Goal: Transaction & Acquisition: Book appointment/travel/reservation

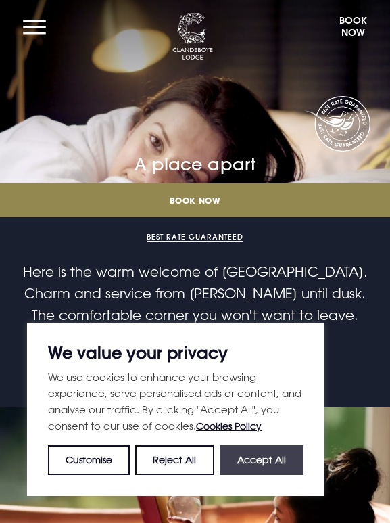
click at [266, 456] on button "Accept All" at bounding box center [262, 460] width 84 height 30
checkbox input "true"
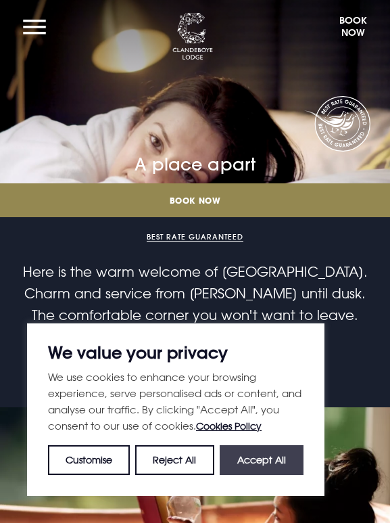
checkbox input "true"
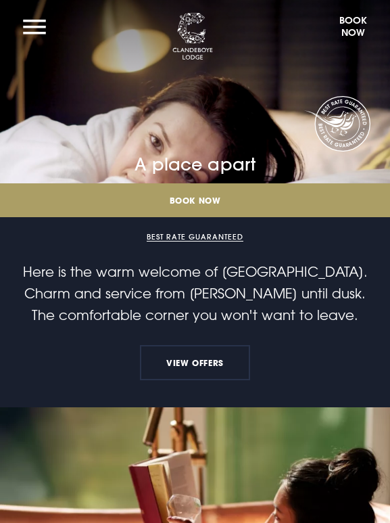
click at [195, 202] on link "Book Now" at bounding box center [195, 200] width 390 height 34
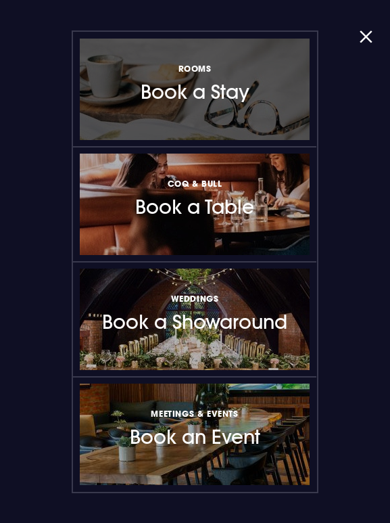
click at [206, 102] on h3 "Rooms Book a Stay" at bounding box center [195, 82] width 109 height 43
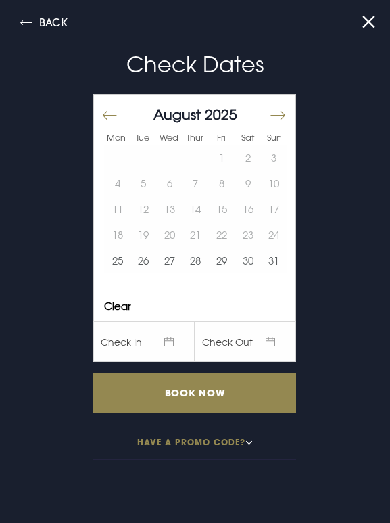
click at [279, 115] on button "Move forward to switch to the next month." at bounding box center [278, 115] width 16 height 28
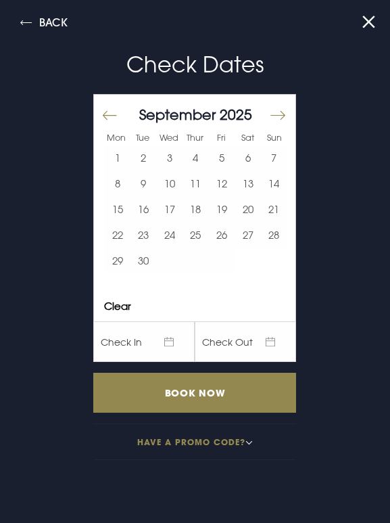
click at [279, 115] on button "Move forward to switch to the next month." at bounding box center [278, 115] width 16 height 28
click at [268, 207] on button "21" at bounding box center [274, 209] width 26 height 26
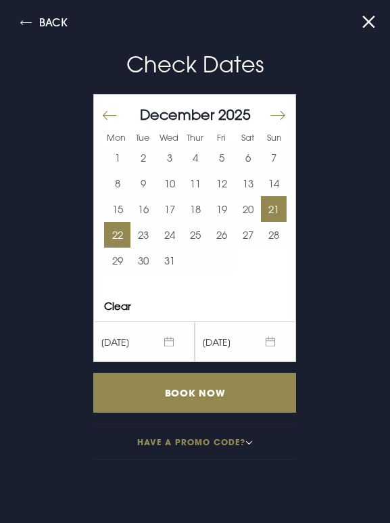
click at [118, 235] on button "22" at bounding box center [117, 235] width 26 height 26
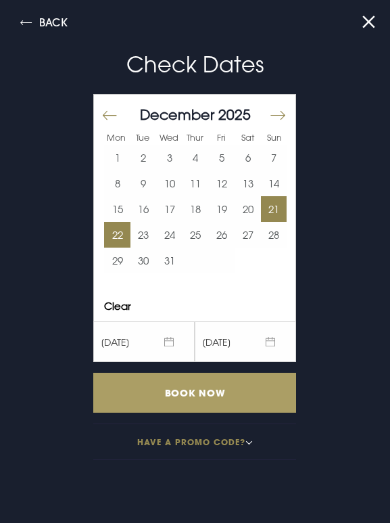
click at [203, 391] on input "Book Now" at bounding box center [194, 393] width 203 height 40
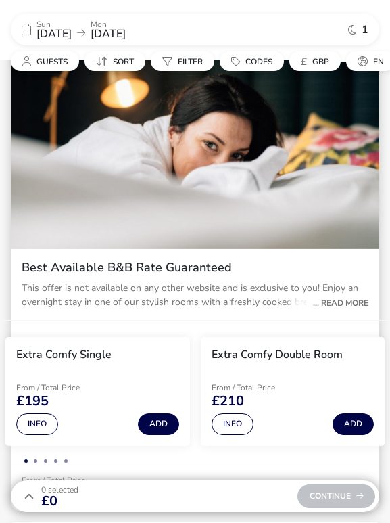
scroll to position [253, 0]
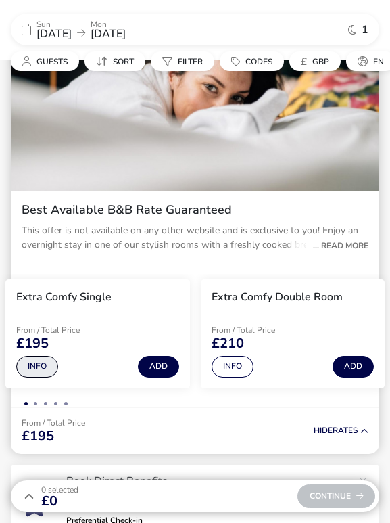
click at [38, 368] on button "Info" at bounding box center [37, 367] width 42 height 22
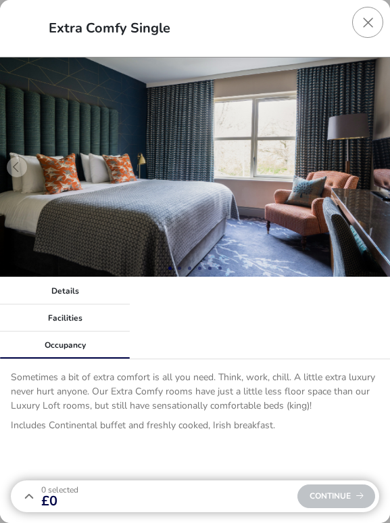
click at [272, 359] on div "Sometimes a bit of extra comfort is all you need. Think, work, chill. A little …" at bounding box center [195, 476] width 390 height 235
click at [362, 18] on button "Close dialog" at bounding box center [367, 22] width 31 height 31
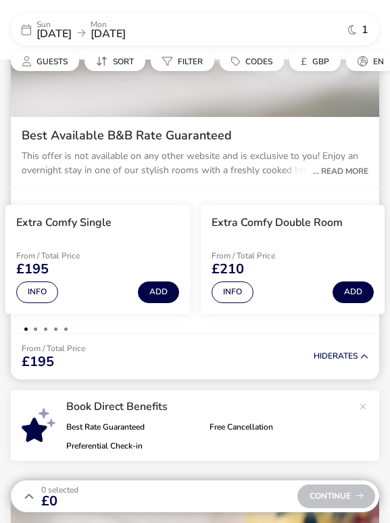
scroll to position [331, 0]
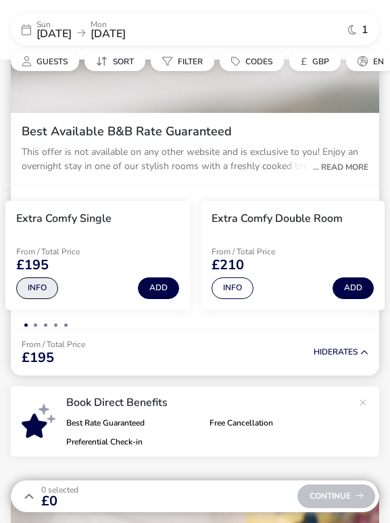
click at [39, 288] on span "1 / 6" at bounding box center [39, 288] width 0 height 0
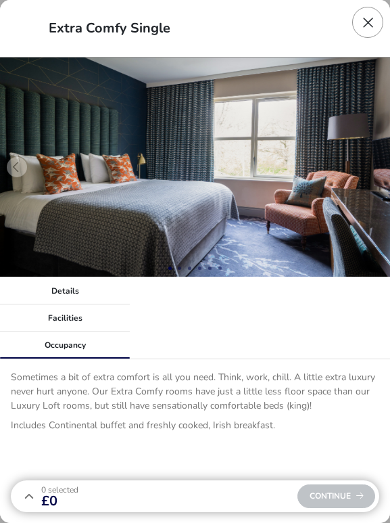
click at [366, 19] on button "Close dialog" at bounding box center [367, 22] width 31 height 31
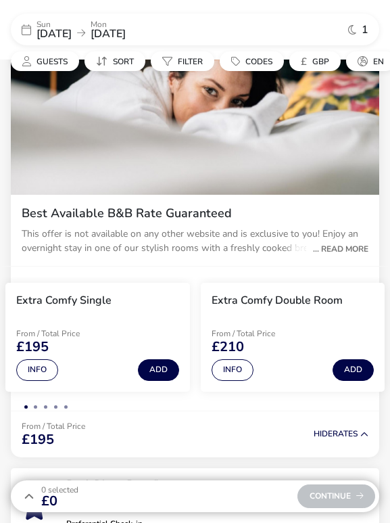
scroll to position [250, 0]
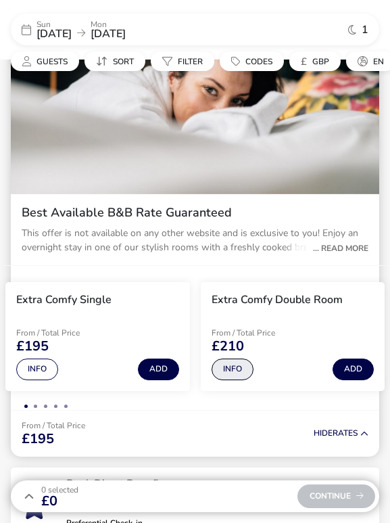
click at [238, 373] on button "Info" at bounding box center [233, 369] width 42 height 22
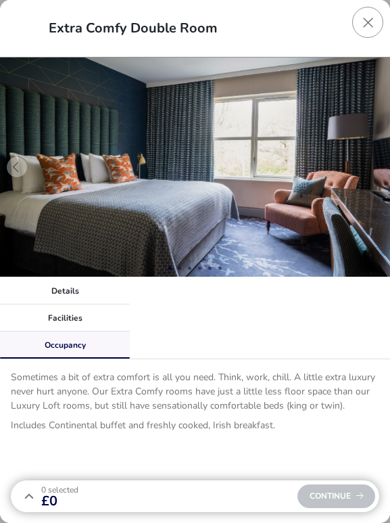
click at [90, 348] on div "Occupancy" at bounding box center [65, 344] width 130 height 27
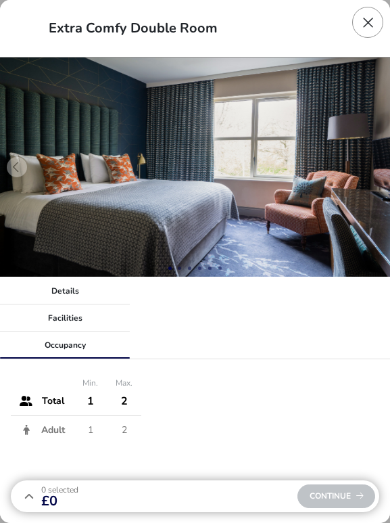
click at [367, 22] on button "Close dialog" at bounding box center [367, 22] width 31 height 31
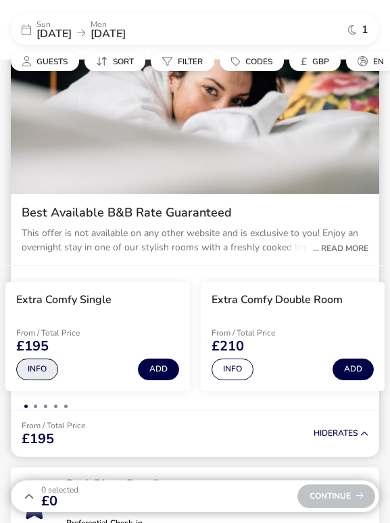
click at [39, 369] on span "1 / 6" at bounding box center [39, 369] width 0 height 0
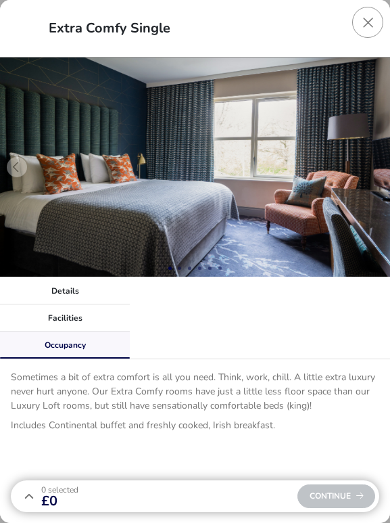
click at [72, 341] on div "Occupancy" at bounding box center [65, 344] width 130 height 27
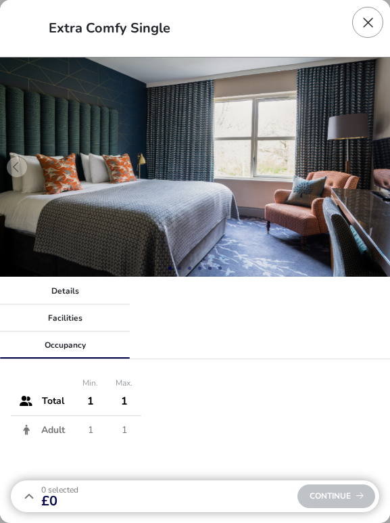
click at [365, 16] on button "Close dialog" at bounding box center [367, 22] width 31 height 31
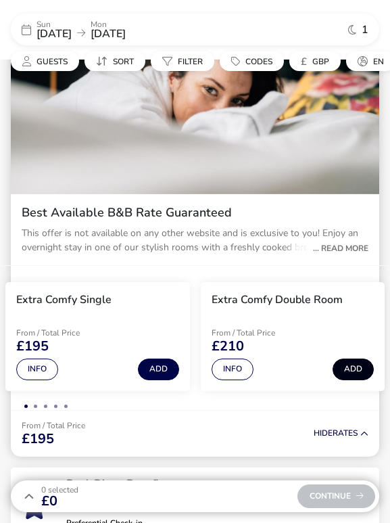
click at [343, 370] on div "Info Add" at bounding box center [293, 366] width 163 height 27
click at [362, 29] on span "1" at bounding box center [365, 29] width 7 height 11
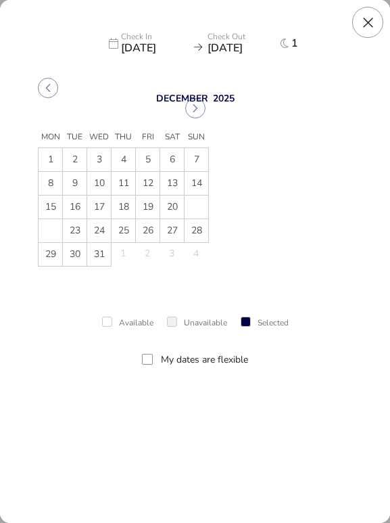
click at [366, 22] on button "Close" at bounding box center [367, 22] width 31 height 31
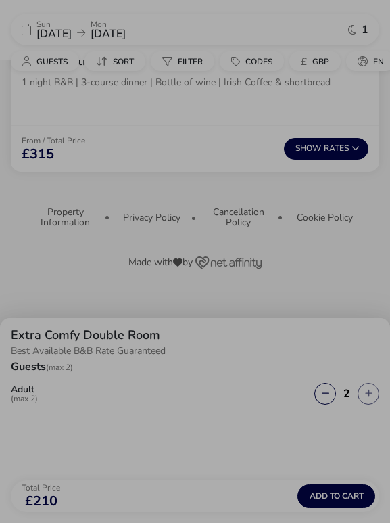
scroll to position [2405, 0]
click at [322, 389] on icon "button" at bounding box center [325, 393] width 7 height 9
type input "1"
click at [337, 494] on span "Add to cart" at bounding box center [337, 495] width 54 height 9
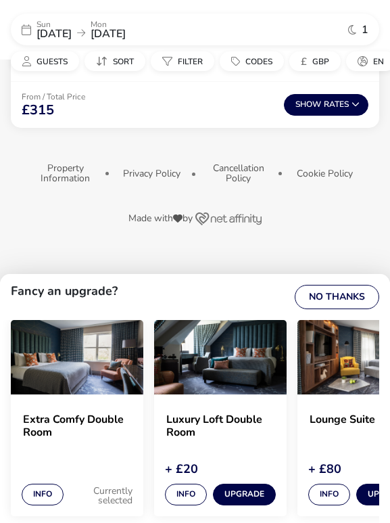
scroll to position [2449, 0]
click at [342, 296] on button "No Thanks" at bounding box center [337, 297] width 85 height 24
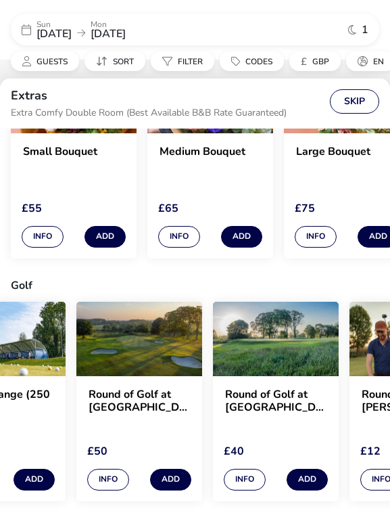
scroll to position [0, 74]
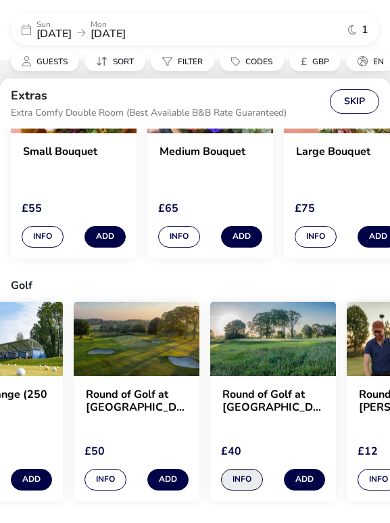
click at [245, 481] on div "Info Add" at bounding box center [273, 477] width 104 height 25
click at [255, 479] on span at bounding box center [255, 479] width 0 height 0
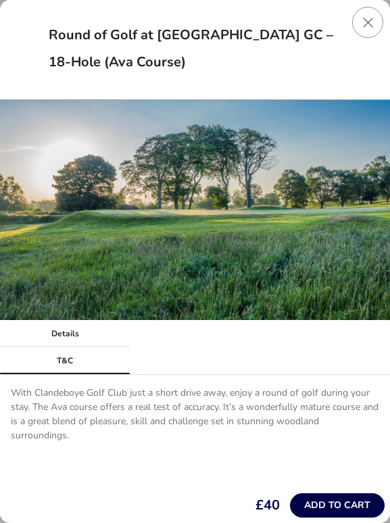
scroll to position [2517, 0]
click at [369, 24] on button "Close" at bounding box center [367, 22] width 31 height 31
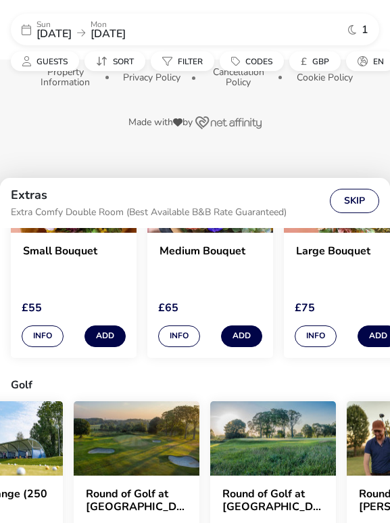
scroll to position [2523, 0]
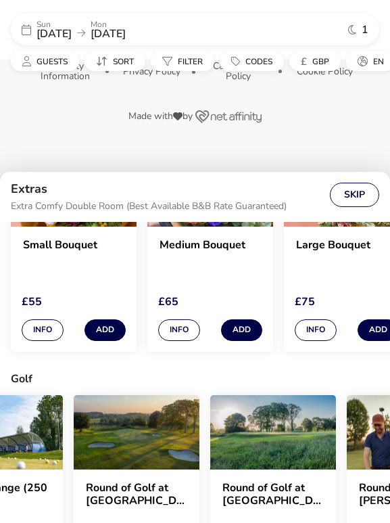
click at [167, 450] on img at bounding box center [137, 432] width 126 height 74
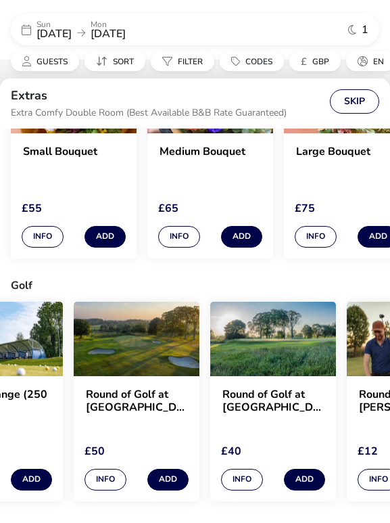
scroll to position [2644, 0]
click at [115, 480] on div "Info Add" at bounding box center [137, 477] width 104 height 25
click at [120, 476] on span at bounding box center [120, 476] width 0 height 0
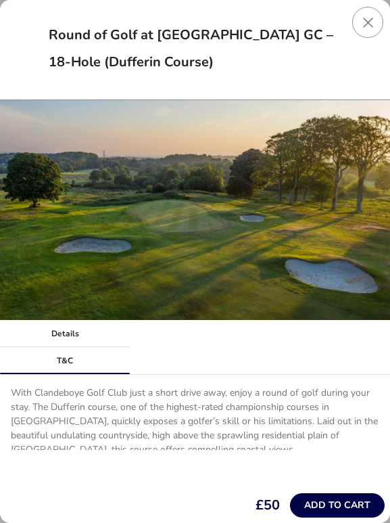
scroll to position [2517, 0]
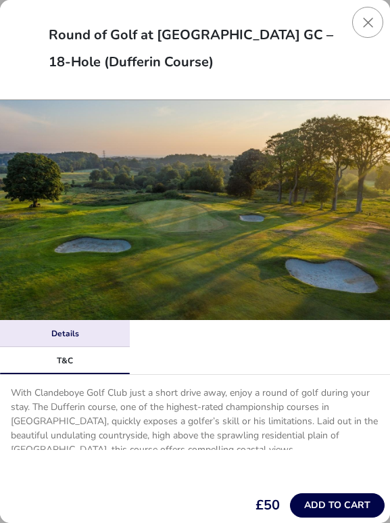
click at [85, 337] on link "Details" at bounding box center [65, 333] width 130 height 27
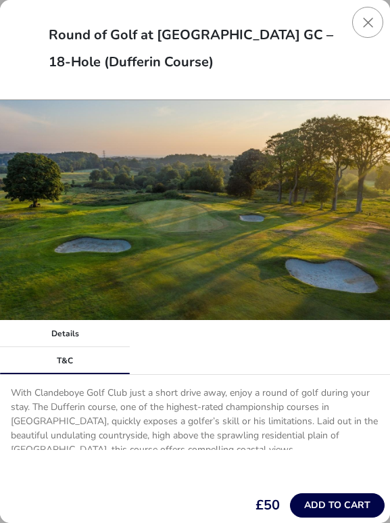
drag, startPoint x: 381, startPoint y: 400, endPoint x: 381, endPoint y: 421, distance: 20.3
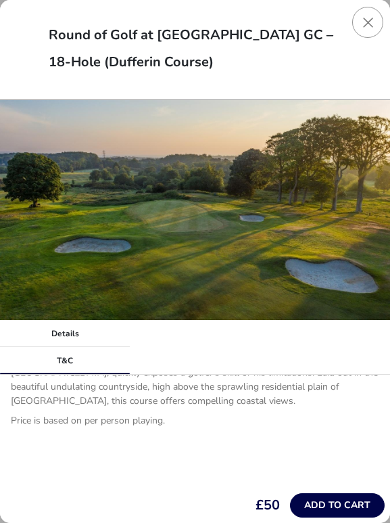
scroll to position [0, 0]
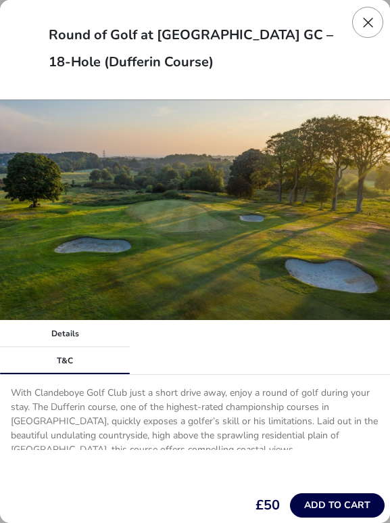
click at [366, 20] on button "Close" at bounding box center [367, 22] width 31 height 31
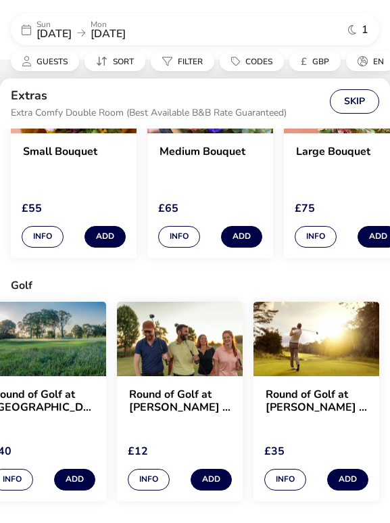
scroll to position [0, 310]
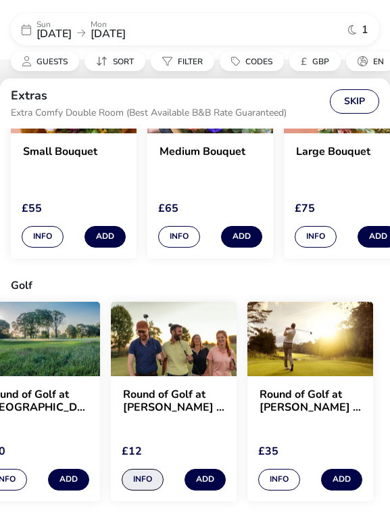
click at [141, 479] on div "Info Add" at bounding box center [174, 477] width 104 height 25
click at [145, 469] on button "Info" at bounding box center [143, 480] width 42 height 22
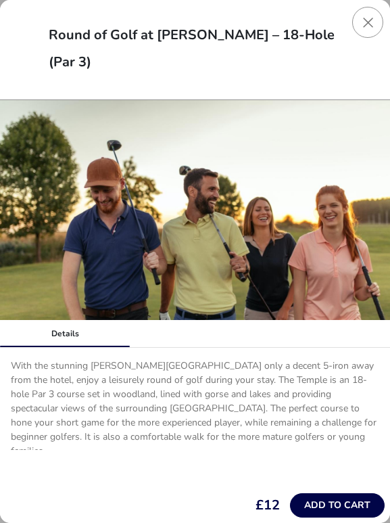
scroll to position [2517, 0]
click at [369, 21] on button "Close" at bounding box center [367, 22] width 31 height 31
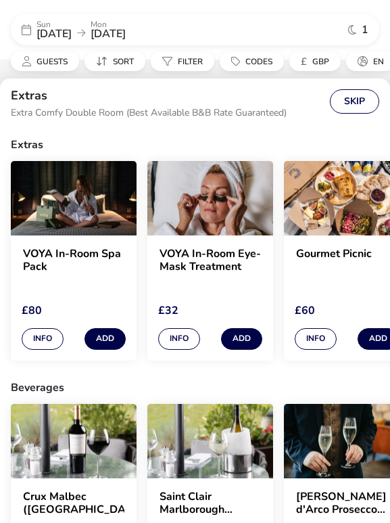
scroll to position [0, 0]
click at [352, 103] on button "Skip" at bounding box center [354, 101] width 49 height 24
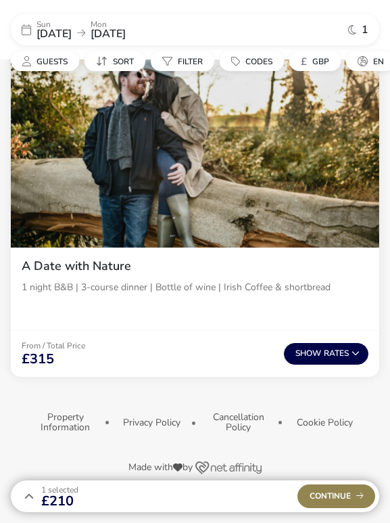
scroll to position [2200, 0]
click at [333, 500] on div "Continue" at bounding box center [336, 496] width 78 height 24
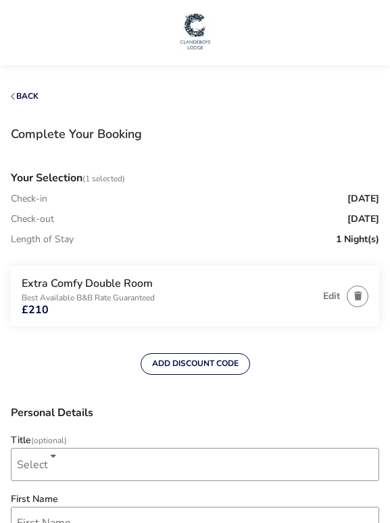
scroll to position [2036, 0]
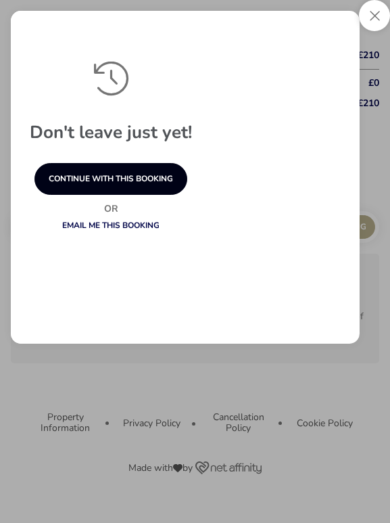
click at [149, 195] on button "continue with this booking" at bounding box center [110, 179] width 153 height 32
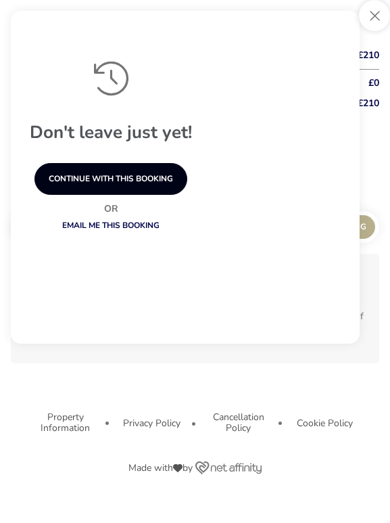
scroll to position [1731, 0]
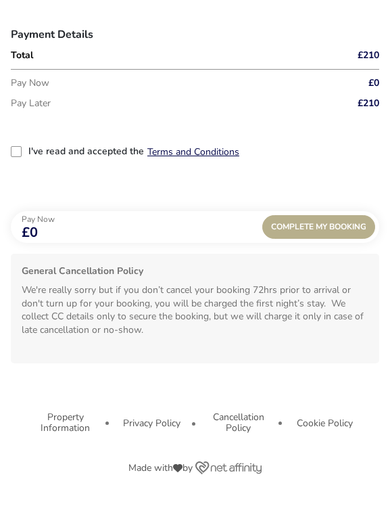
click at [42, 97] on p "Pay Later" at bounding box center [158, 103] width 295 height 20
click at [18, 157] on div "2-term_condi" at bounding box center [16, 151] width 11 height 11
checkbox input "true"
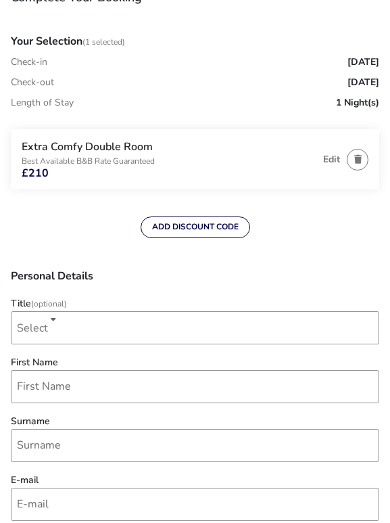
scroll to position [160, 0]
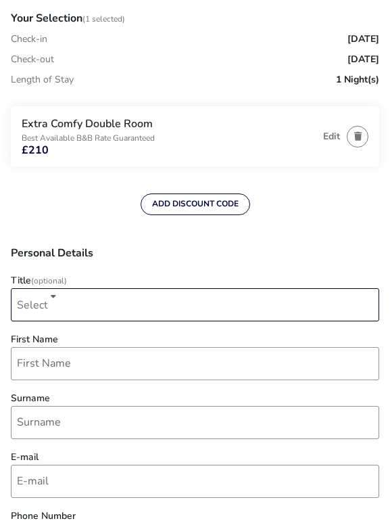
click at [89, 302] on div "Select" at bounding box center [195, 304] width 368 height 33
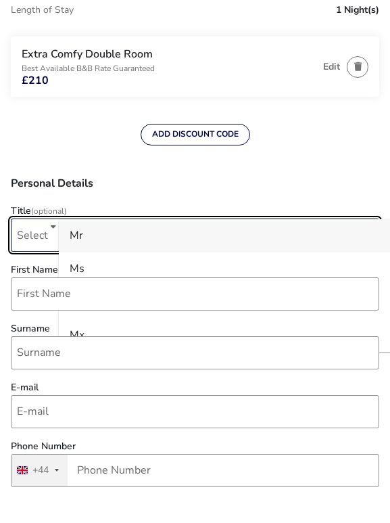
scroll to position [232, 0]
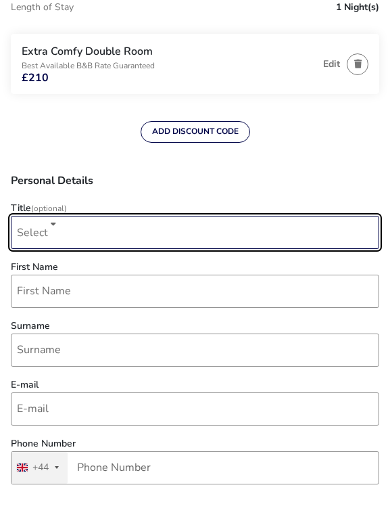
click at [49, 233] on div "Select" at bounding box center [195, 232] width 368 height 33
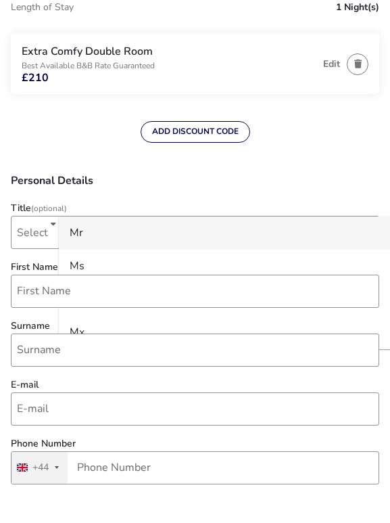
click at [70, 231] on div "Mr" at bounding box center [77, 233] width 14 height 22
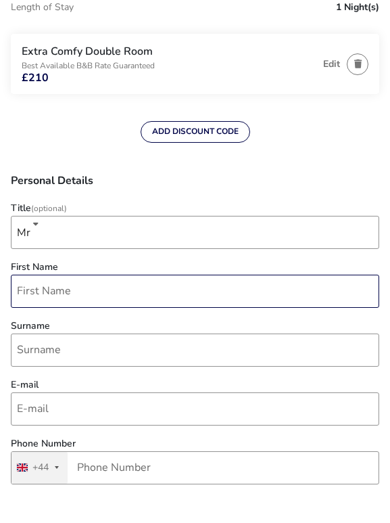
click at [53, 287] on input "First Name" at bounding box center [195, 290] width 368 height 33
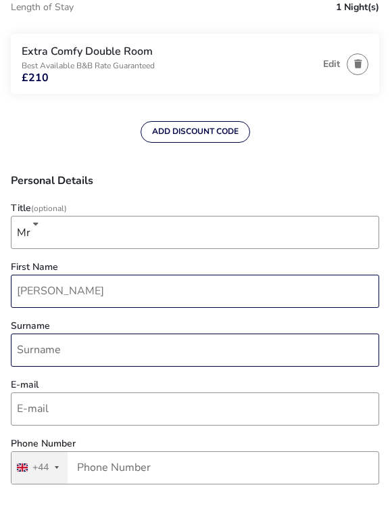
type input "[PERSON_NAME]"
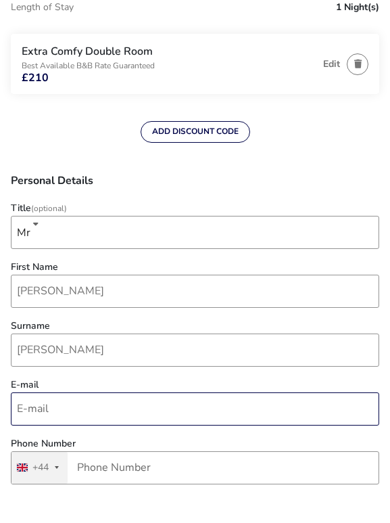
type input "[PERSON_NAME]"
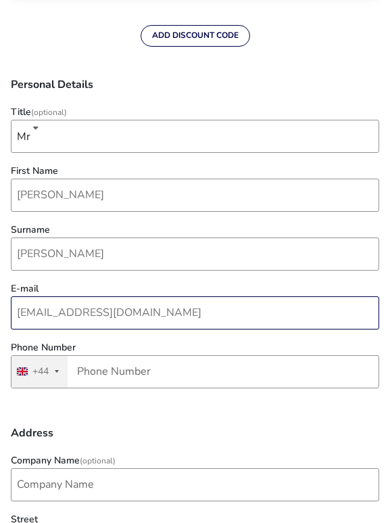
scroll to position [370, 0]
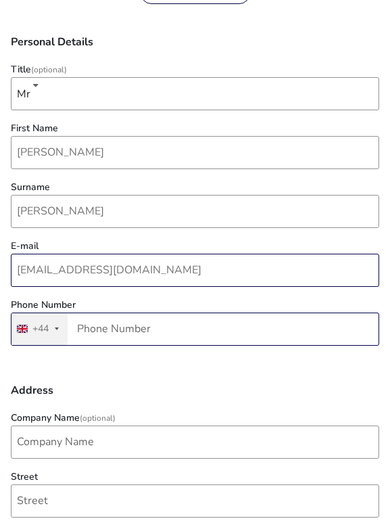
type input "[EMAIL_ADDRESS][DOMAIN_NAME]"
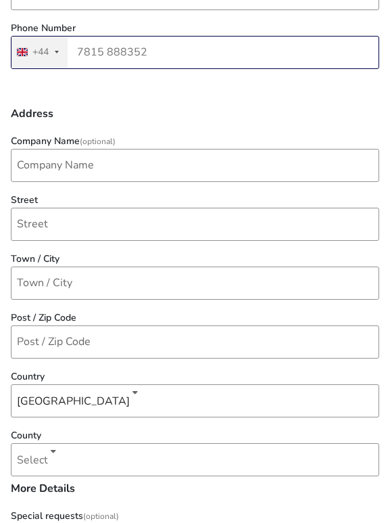
scroll to position [646, 0]
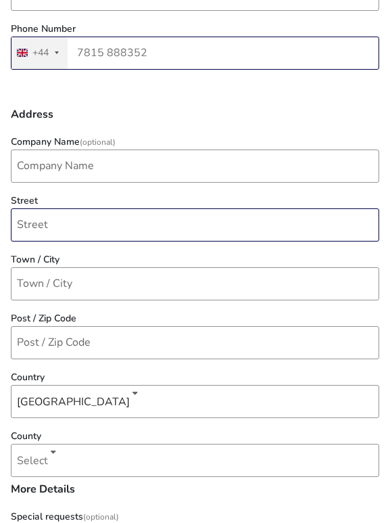
type input "7815 888352"
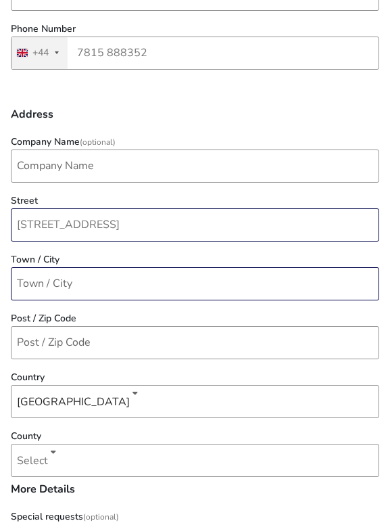
type input "[STREET_ADDRESS]"
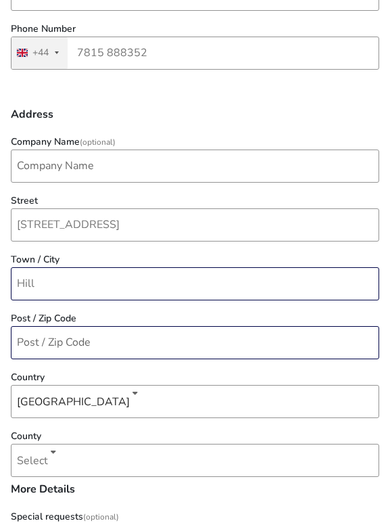
type input "Hillsborough"
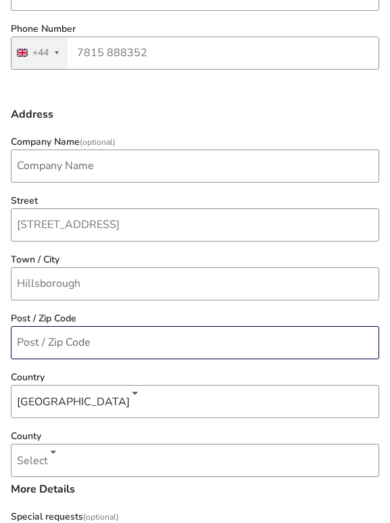
type input "BT26 6GZ"
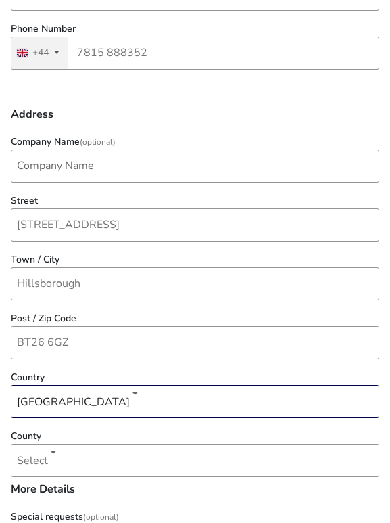
scroll to position [768, 0]
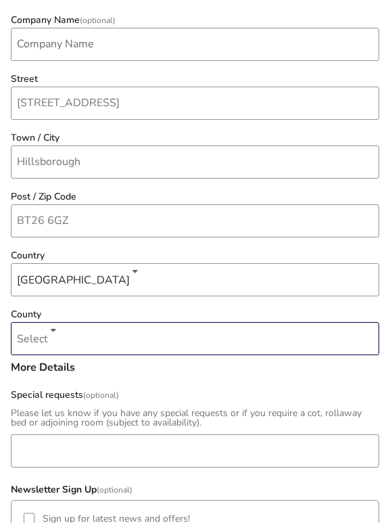
click at [53, 343] on div "dropdown trigger" at bounding box center [54, 339] width 7 height 26
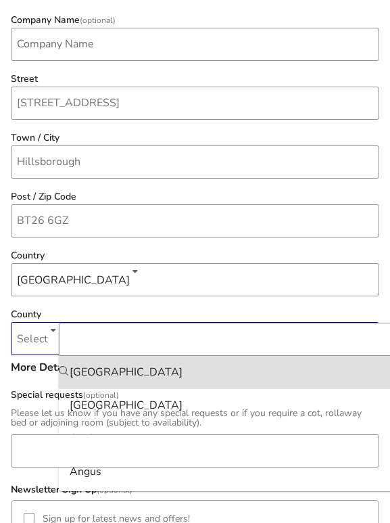
click at [53, 339] on div "dropdown trigger" at bounding box center [53, 339] width 5 height 26
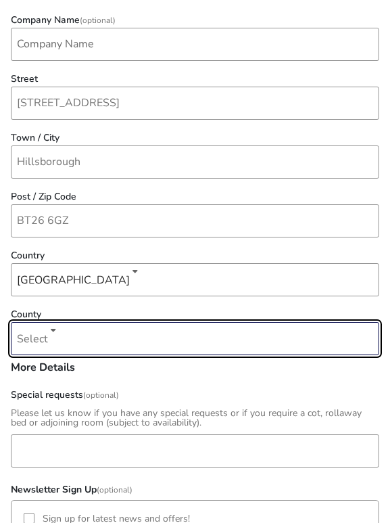
click at [53, 339] on div "dropdown trigger" at bounding box center [54, 339] width 7 height 26
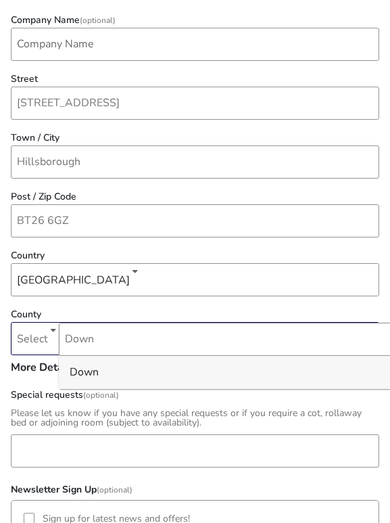
type input "Down"
click at [90, 382] on div "Down" at bounding box center [84, 372] width 29 height 22
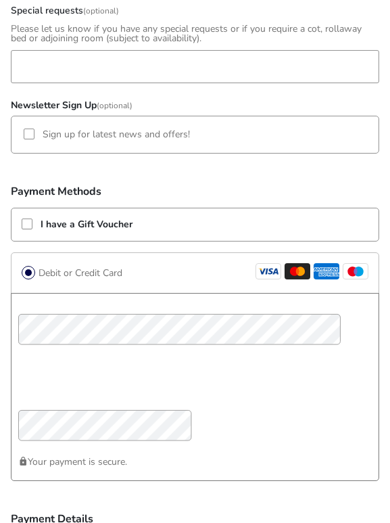
scroll to position [1281, 0]
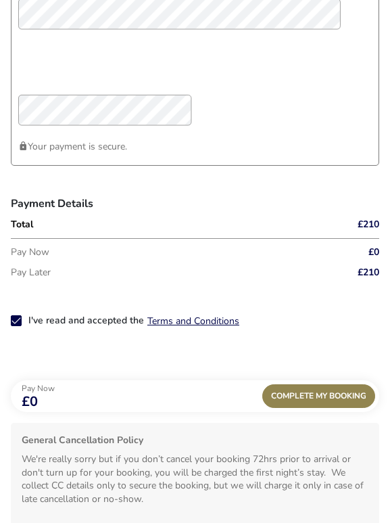
scroll to position [1560, 0]
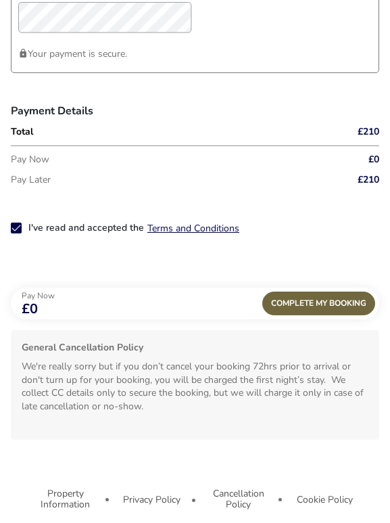
click at [308, 315] on div "Complete My Booking" at bounding box center [318, 303] width 113 height 24
